Goal: Navigation & Orientation: Find specific page/section

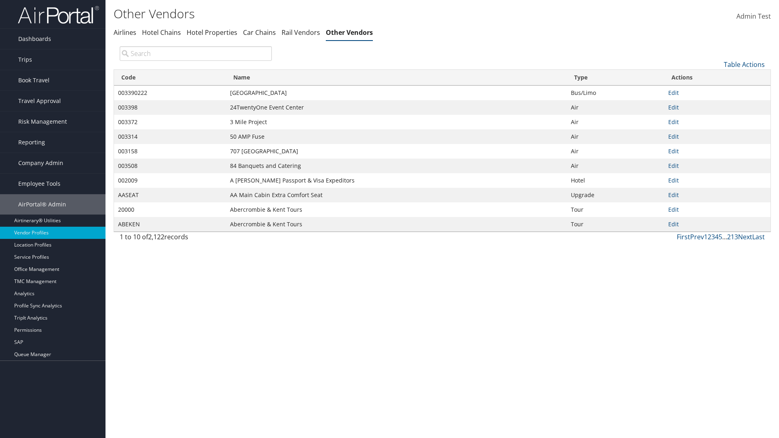
click at [170, 77] on th "Code" at bounding box center [170, 78] width 112 height 16
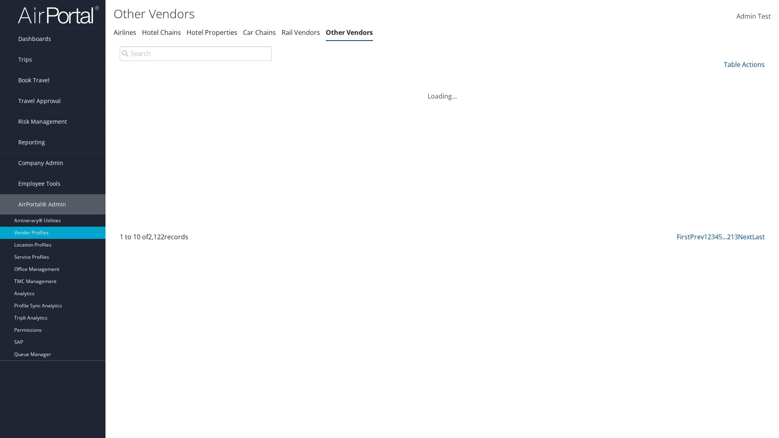
click at [170, 77] on th "Code" at bounding box center [170, 78] width 112 height 16
click at [396, 77] on th "Name" at bounding box center [396, 78] width 341 height 16
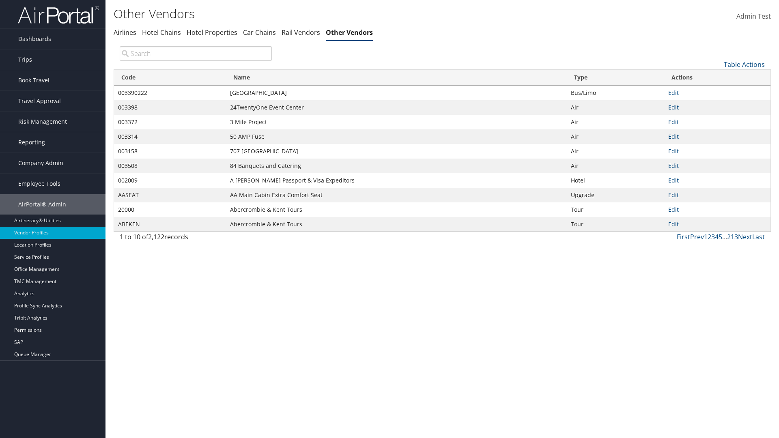
click at [396, 77] on th "Name" at bounding box center [396, 78] width 341 height 16
click at [615, 77] on th "Type" at bounding box center [616, 78] width 98 height 16
